Goal: Transaction & Acquisition: Purchase product/service

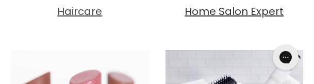
scroll to position [442, 0]
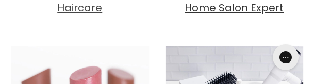
click at [91, 9] on span "Haircare" at bounding box center [79, 8] width 45 height 14
